Goal: Contribute content: Contribute content

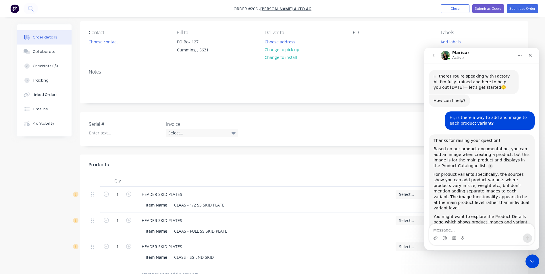
scroll to position [1, 0]
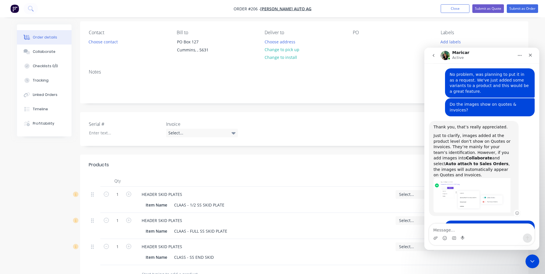
click at [468, 178] on img "Maricar says…" at bounding box center [472, 195] width 77 height 34
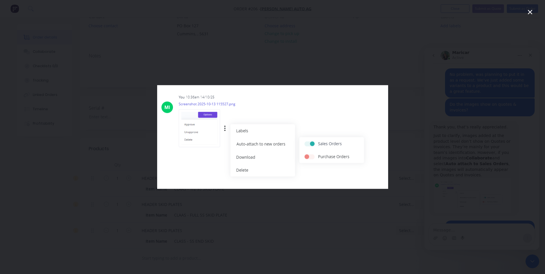
scroll to position [43, 0]
click at [529, 13] on icon "Close" at bounding box center [530, 12] width 7 height 7
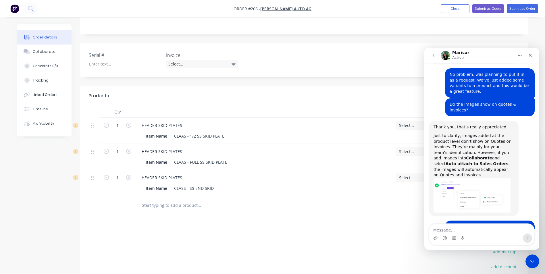
scroll to position [100, 0]
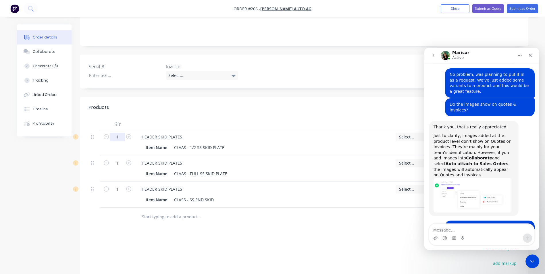
click at [120, 138] on input "1" at bounding box center [117, 137] width 15 height 9
type input "12"
type input "$900.00"
click at [117, 168] on div "1" at bounding box center [117, 168] width 34 height 26
click at [118, 163] on input "1" at bounding box center [117, 163] width 15 height 9
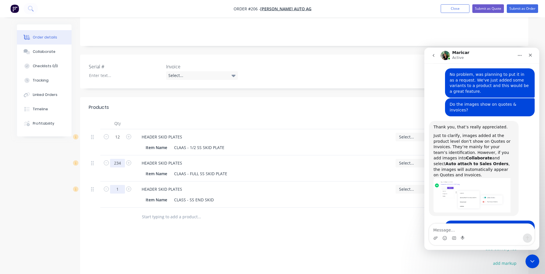
type input "234"
type input "$19,422.00"
click at [120, 191] on input "1" at bounding box center [117, 189] width 15 height 9
type input "6"
type input "$1,650.00"
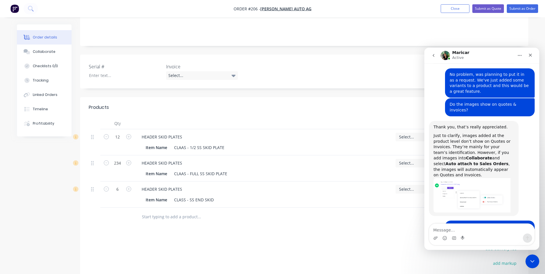
click at [136, 217] on div at bounding box center [238, 217] width 207 height 19
click at [535, 261] on div "Close Intercom Messenger" at bounding box center [532, 261] width 14 height 14
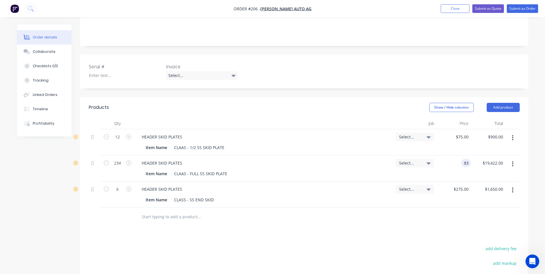
click at [470, 164] on input "83" at bounding box center [466, 163] width 7 height 8
type input "75"
type input "19422.00"
type input "$75.00"
type input "$17,550.00"
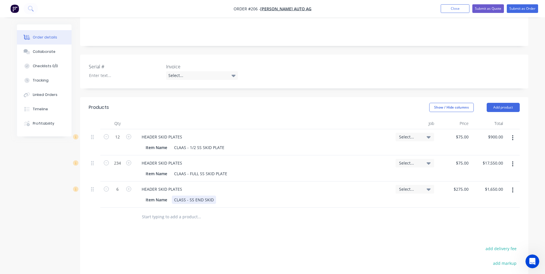
click at [372, 195] on div "Item Name CLASS - SS END SKID" at bounding box center [264, 199] width 254 height 9
drag, startPoint x: 378, startPoint y: 176, endPoint x: 379, endPoint y: 172, distance: 4.5
click at [378, 176] on div "Item Name CLAAS - FULL SS SKID PLATE" at bounding box center [262, 174] width 239 height 8
click at [378, 152] on div "HEADER SKID PLATES Item Name CLAAS - 1/2 SS SKID PLATE" at bounding box center [264, 142] width 259 height 26
click at [376, 168] on div "Item Name CLAAS - FULL SS SKID PLATE" at bounding box center [264, 172] width 254 height 9
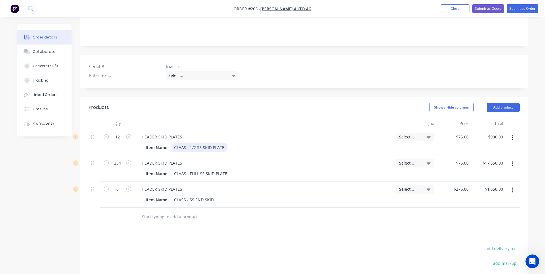
click at [373, 145] on div "Item Name CLAAS - 1/2 SS SKID PLATE" at bounding box center [262, 147] width 239 height 8
click at [370, 174] on div "Item Name CLAAS - FULL SS SKID PLATE" at bounding box center [262, 174] width 239 height 8
click at [359, 200] on div "Item Name CLASS - SS END SKID" at bounding box center [262, 200] width 239 height 8
click at [267, 218] on div at bounding box center [223, 216] width 172 height 11
click at [214, 201] on div "CLASS - SS END SKID" at bounding box center [194, 200] width 44 height 8
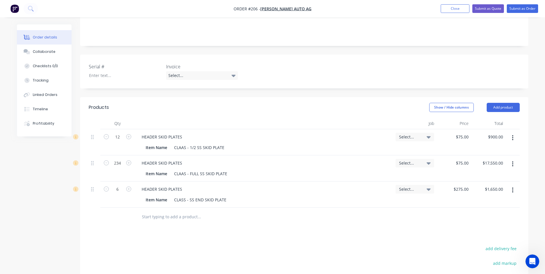
click at [226, 214] on input "text" at bounding box center [199, 216] width 115 height 11
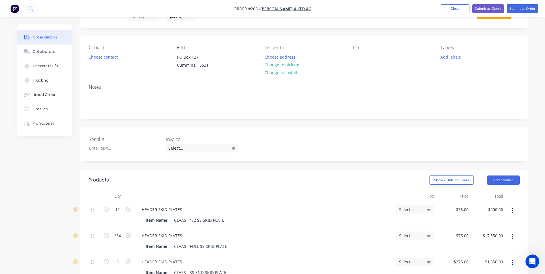
scroll to position [0, 0]
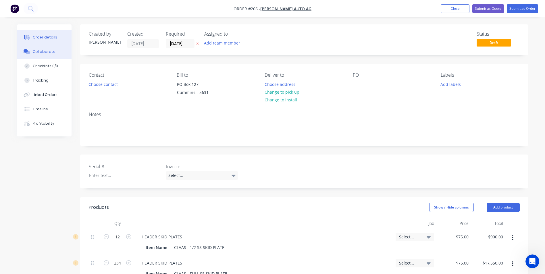
click at [48, 53] on div "Collaborate" at bounding box center [44, 51] width 23 height 5
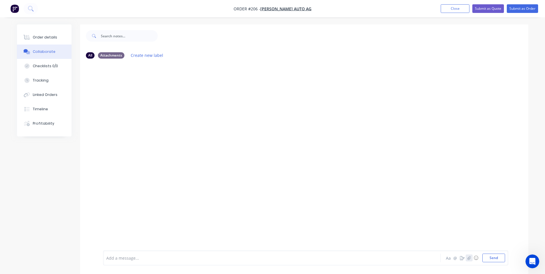
click at [468, 259] on icon "button" at bounding box center [468, 258] width 3 height 4
click at [44, 40] on div "Order details" at bounding box center [45, 37] width 24 height 5
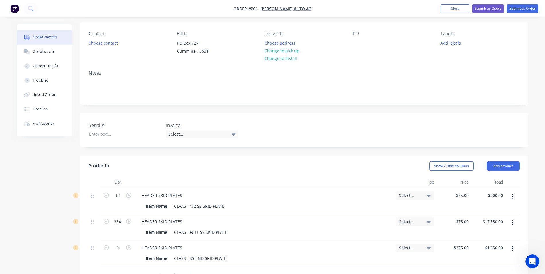
scroll to position [86, 0]
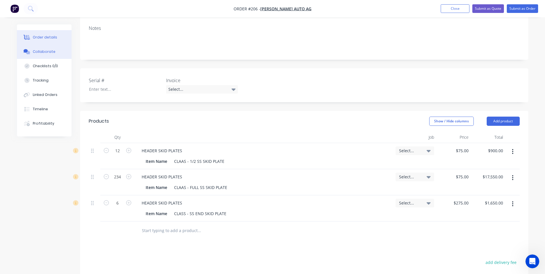
click at [45, 52] on div "Collaborate" at bounding box center [44, 51] width 23 height 5
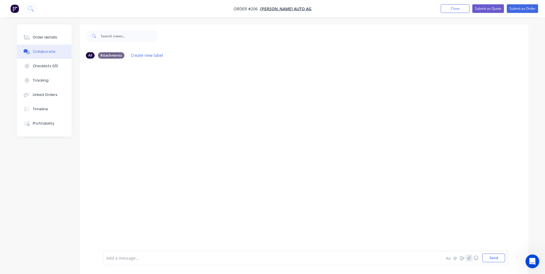
click at [470, 260] on button "button" at bounding box center [469, 258] width 7 height 7
click at [536, 263] on div "Open Intercom Messenger" at bounding box center [531, 260] width 19 height 19
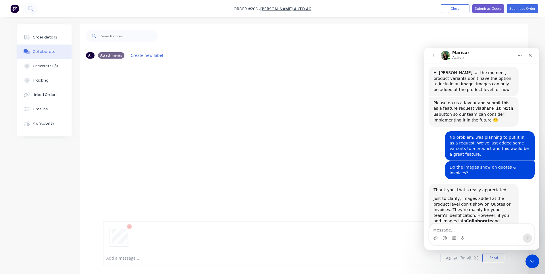
scroll to position [429, 0]
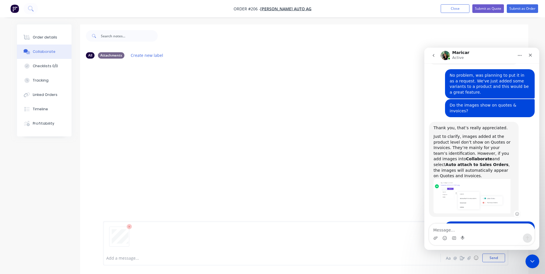
click at [474, 179] on img "Maricar says…" at bounding box center [472, 196] width 77 height 34
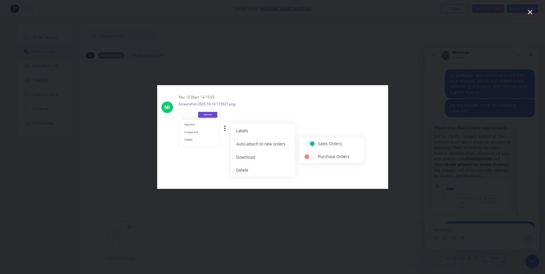
scroll to position [0, 0]
click at [534, 12] on div "Intercom messenger" at bounding box center [272, 137] width 545 height 274
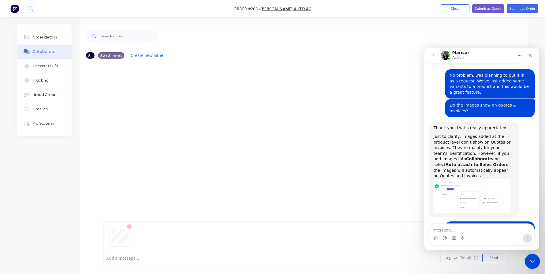
click at [532, 258] on icon "Close Intercom Messenger" at bounding box center [531, 260] width 7 height 7
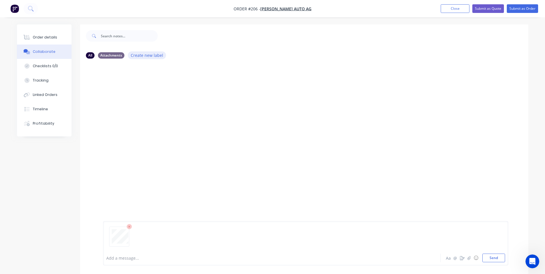
click at [139, 57] on button "Create new label" at bounding box center [147, 55] width 38 height 8
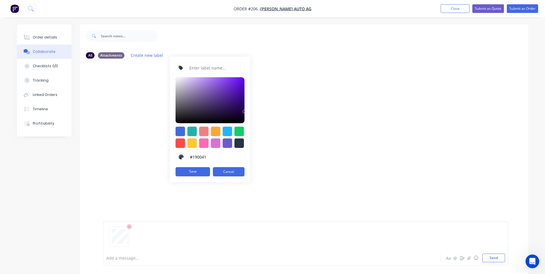
click at [230, 173] on button "Cancel" at bounding box center [229, 171] width 32 height 9
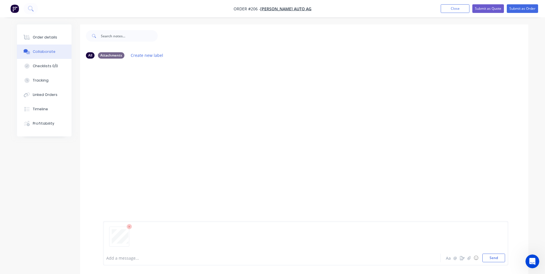
drag, startPoint x: 129, startPoint y: 238, endPoint x: 219, endPoint y: 247, distance: 91.0
click at [219, 247] on div at bounding box center [305, 238] width 399 height 29
click at [50, 123] on div "Profitability" at bounding box center [44, 123] width 22 height 5
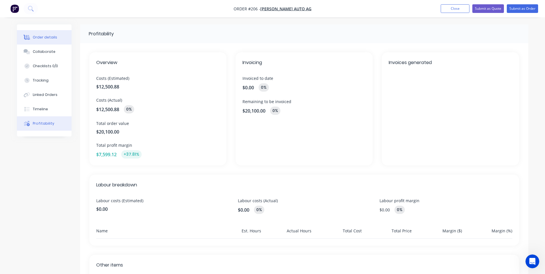
click at [37, 36] on div "Order details" at bounding box center [45, 37] width 24 height 5
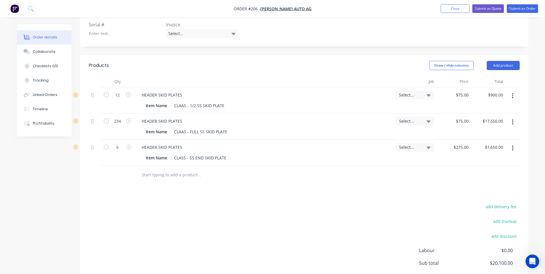
scroll to position [144, 0]
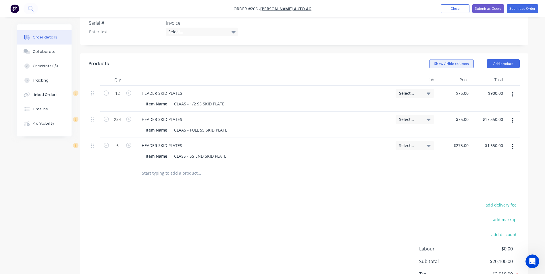
click at [449, 65] on button "Show / Hide columns" at bounding box center [451, 63] width 45 height 9
click at [439, 90] on label "Cost" at bounding box center [437, 90] width 10 height 5
click at [432, 88] on input "Cost" at bounding box center [432, 88] width 0 height 0
click at [437, 98] on label "Markup" at bounding box center [437, 98] width 10 height 5
click at [432, 96] on input "Markup" at bounding box center [432, 96] width 0 height 0
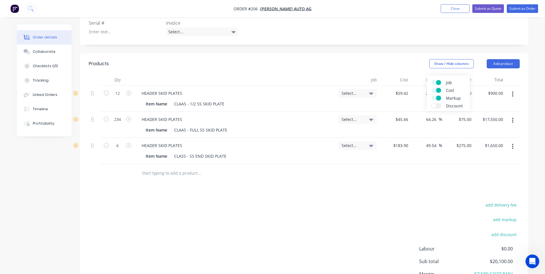
click at [407, 59] on div "Show / Hide columns Add product" at bounding box center [349, 63] width 339 height 9
click at [463, 148] on div "275 $275.00" at bounding box center [464, 145] width 20 height 8
type input "$276.00"
type input "$1,656.00"
type input "50.08"
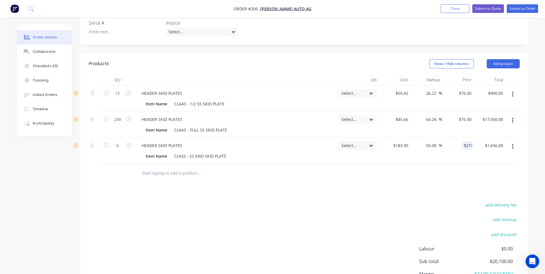
click at [460, 151] on div "$276.00 276" at bounding box center [458, 151] width 32 height 26
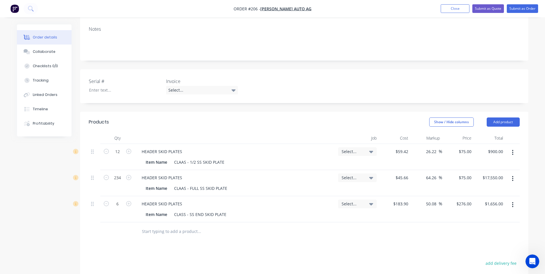
scroll to position [84, 0]
click at [435, 181] on input "64.26" at bounding box center [431, 179] width 13 height 8
drag, startPoint x: 436, startPoint y: 181, endPoint x: 419, endPoint y: 181, distance: 16.7
click at [419, 181] on div "64.26 64.26 %" at bounding box center [427, 185] width 32 height 26
type input "$75.0011"
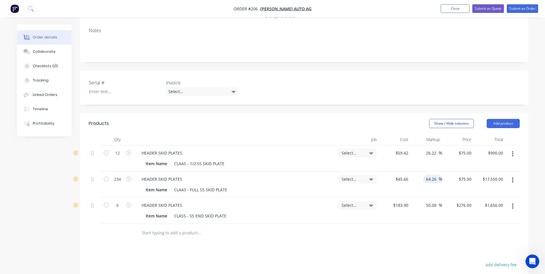
type input "$17,550.26"
click at [417, 188] on div "64.26 64.26 %" at bounding box center [427, 185] width 32 height 26
drag, startPoint x: 455, startPoint y: 182, endPoint x: 471, endPoint y: 181, distance: 16.1
click at [471, 182] on input "75.0011" at bounding box center [465, 179] width 18 height 8
click at [471, 181] on input "75.0011" at bounding box center [465, 179] width 18 height 8
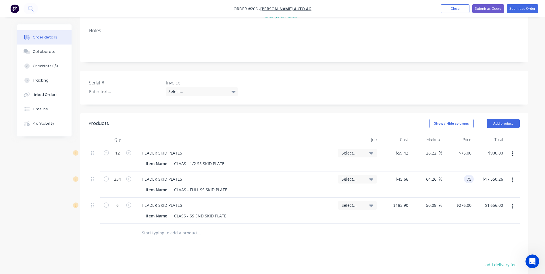
type input "$75.00"
type input "$17,550.00"
click at [479, 198] on div "$1,656.00 $1,656.00" at bounding box center [490, 211] width 32 height 26
click at [465, 155] on div "75 $75.00" at bounding box center [465, 153] width 18 height 8
type input "$76.00"
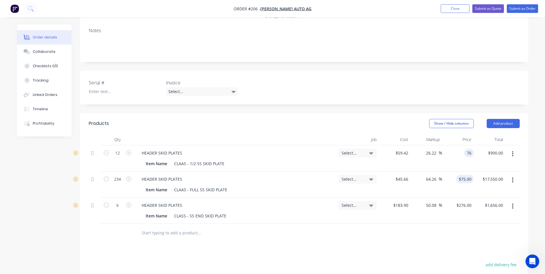
type input "$912.00"
type input "75"
type input "27.9"
click at [463, 178] on div "75 $75.00" at bounding box center [458, 185] width 32 height 26
type input "$76.00"
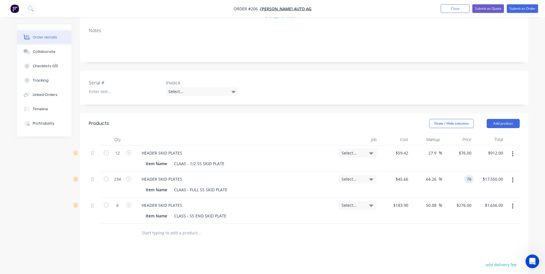
type input "$17,784.00"
type input "66.45"
click at [488, 194] on div "$17,784.00 $17,550.00" at bounding box center [490, 185] width 32 height 26
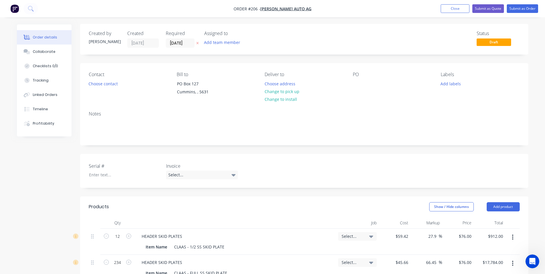
scroll to position [0, 0]
click at [47, 53] on div "Collaborate" at bounding box center [44, 51] width 23 height 5
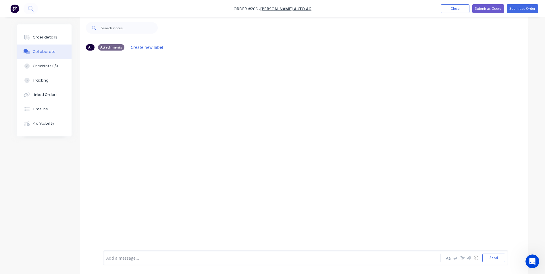
scroll to position [9, 0]
click at [468, 257] on icon "button" at bounding box center [468, 258] width 3 height 4
click at [494, 260] on button "Send" at bounding box center [493, 258] width 23 height 9
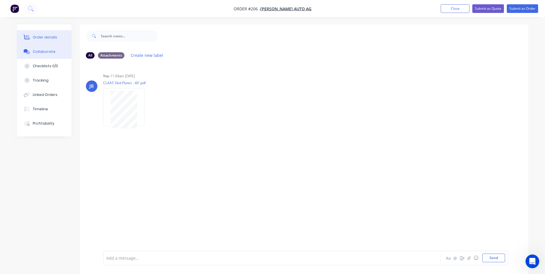
click at [46, 38] on div "Order details" at bounding box center [45, 37] width 24 height 5
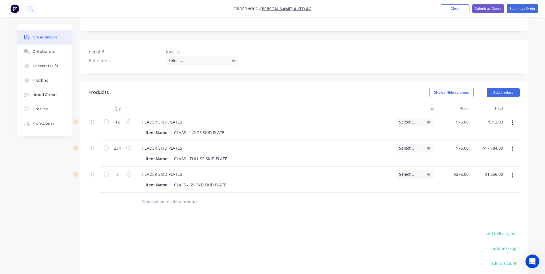
scroll to position [429, 0]
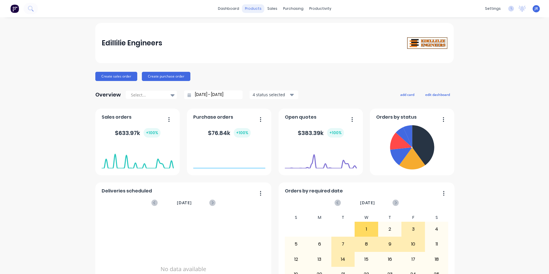
click at [253, 8] on div "products" at bounding box center [253, 8] width 22 height 9
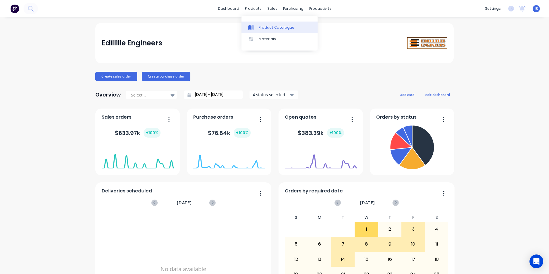
click at [267, 28] on div "Product Catalogue" at bounding box center [277, 27] width 36 height 5
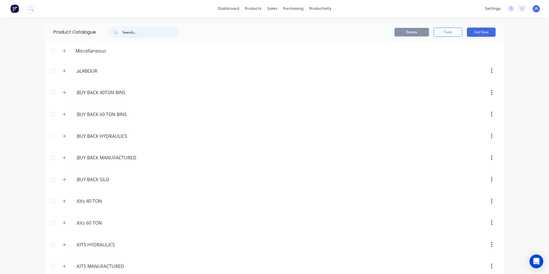
click at [126, 37] on input "text" at bounding box center [150, 31] width 57 height 11
type input "PROFILE"
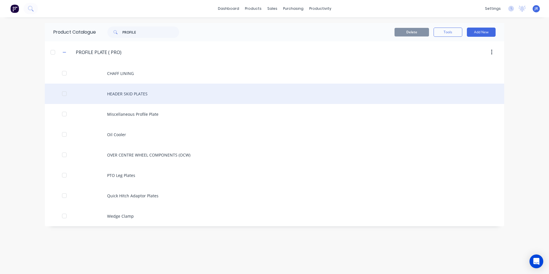
click at [123, 97] on div "HEADER SKID PLATES" at bounding box center [275, 94] width 460 height 20
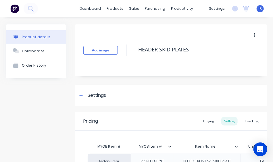
type textarea "x"
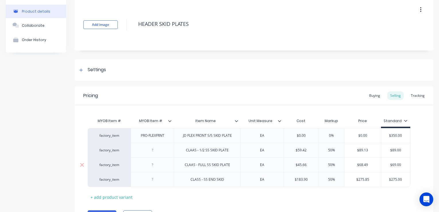
scroll to position [29, 0]
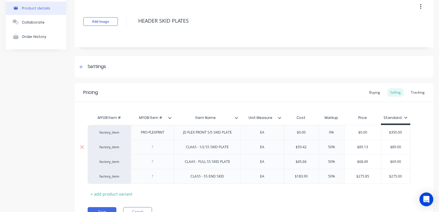
type input "$89.13"
drag, startPoint x: 358, startPoint y: 148, endPoint x: 374, endPoint y: 146, distance: 15.9
click at [373, 146] on input "$89.13" at bounding box center [362, 147] width 36 height 5
type input "$89.00"
drag, startPoint x: 388, startPoint y: 148, endPoint x: 402, endPoint y: 147, distance: 14.8
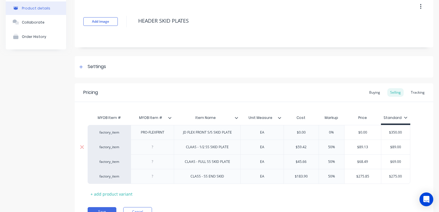
click at [402, 147] on input "$89.00" at bounding box center [395, 147] width 29 height 5
drag, startPoint x: 356, startPoint y: 148, endPoint x: 373, endPoint y: 146, distance: 17.0
click at [373, 146] on input "$89.13" at bounding box center [362, 147] width 36 height 5
type textarea "x"
type input "7"
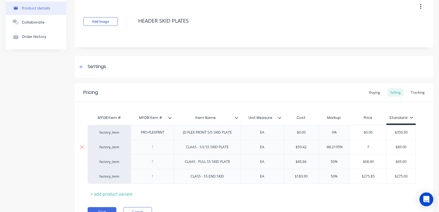
type textarea "x"
type input "76"
type input "$68.49"
drag, startPoint x: 361, startPoint y: 162, endPoint x: 375, endPoint y: 160, distance: 14.2
click at [375, 160] on input "$68.49" at bounding box center [366, 161] width 36 height 5
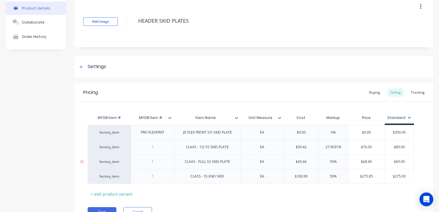
type textarea "x"
type input "7"
type textarea "x"
click at [377, 167] on div "$76.00" at bounding box center [366, 162] width 36 height 14
type input "76"
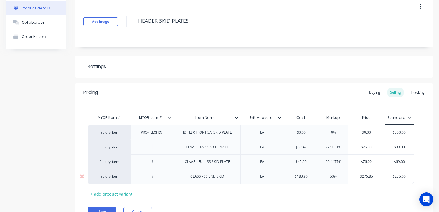
type input "$275.85"
drag, startPoint x: 360, startPoint y: 175, endPoint x: 376, endPoint y: 176, distance: 15.5
click at [376, 176] on input "$275.85" at bounding box center [366, 176] width 36 height 5
type textarea "x"
type input "7"
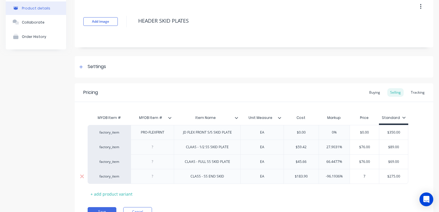
type textarea "x"
type input "76"
type textarea "x"
type input "7"
type textarea "x"
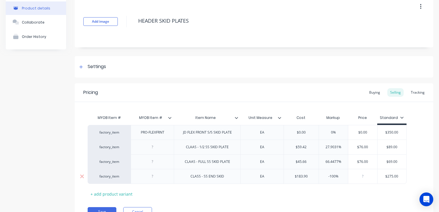
type textarea "x"
type input "2"
type textarea "x"
type input "27"
type textarea "x"
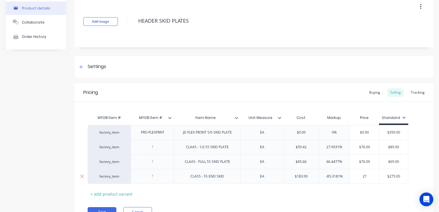
type input "276"
type textarea "x"
type input "27"
type textarea "x"
type input "276"
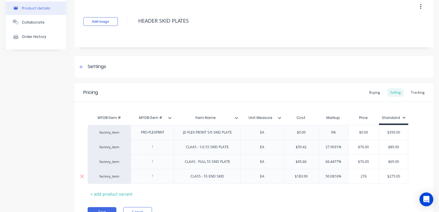
type input "$275.00"
click at [379, 188] on div "MYOB Item # MYOB Item # Item Name Unit Measure Cost Markup Price Standard facto…" at bounding box center [254, 155] width 333 height 86
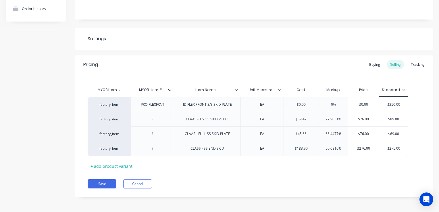
scroll to position [57, 0]
drag, startPoint x: 388, startPoint y: 118, endPoint x: 403, endPoint y: 123, distance: 15.7
click at [402, 121] on div "$89.00 $89.00" at bounding box center [393, 119] width 29 height 14
drag, startPoint x: 389, startPoint y: 121, endPoint x: 398, endPoint y: 122, distance: 9.8
click at [398, 122] on div "$89.00 $89.00" at bounding box center [393, 119] width 29 height 14
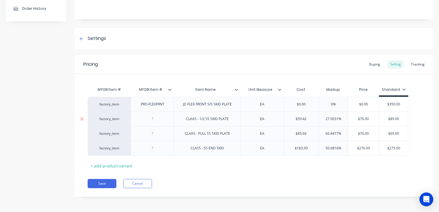
click at [400, 120] on input "$89.00" at bounding box center [393, 118] width 29 height 5
drag, startPoint x: 400, startPoint y: 120, endPoint x: 388, endPoint y: 121, distance: 11.5
click at [388, 121] on input "$89.00" at bounding box center [393, 118] width 29 height 5
type textarea "x"
type input "7"
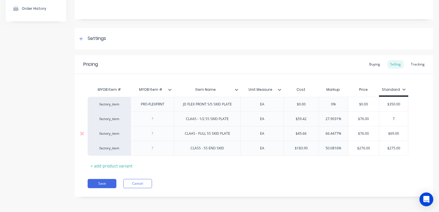
type textarea "x"
type input "76"
type input "$69.00"
drag, startPoint x: 390, startPoint y: 133, endPoint x: 408, endPoint y: 133, distance: 17.5
click at [408, 133] on input "$69.00" at bounding box center [393, 133] width 29 height 5
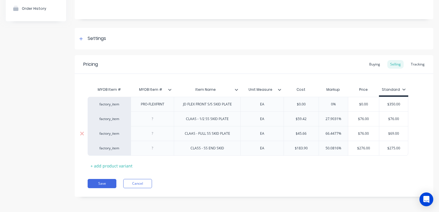
type textarea "x"
type input "7"
type textarea "x"
click at [409, 133] on div "factory_item PRO-FLEXFRNT JD FLEX FRONT S/S SKID PLATE EA $0.00 0% $0.00 $350.0…" at bounding box center [254, 126] width 333 height 59
type input "76"
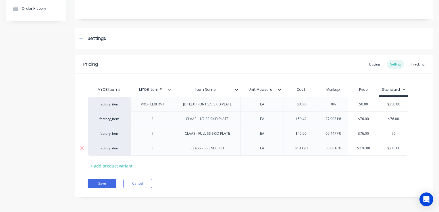
click at [405, 147] on input "$275.00" at bounding box center [393, 148] width 29 height 5
click at [383, 167] on div "MYOB Item # MYOB Item # Item Name Unit Measure Cost Markup Price Standard facto…" at bounding box center [254, 127] width 333 height 86
click at [99, 182] on button "Save" at bounding box center [102, 183] width 29 height 9
type textarea "x"
